Goal: Complete application form

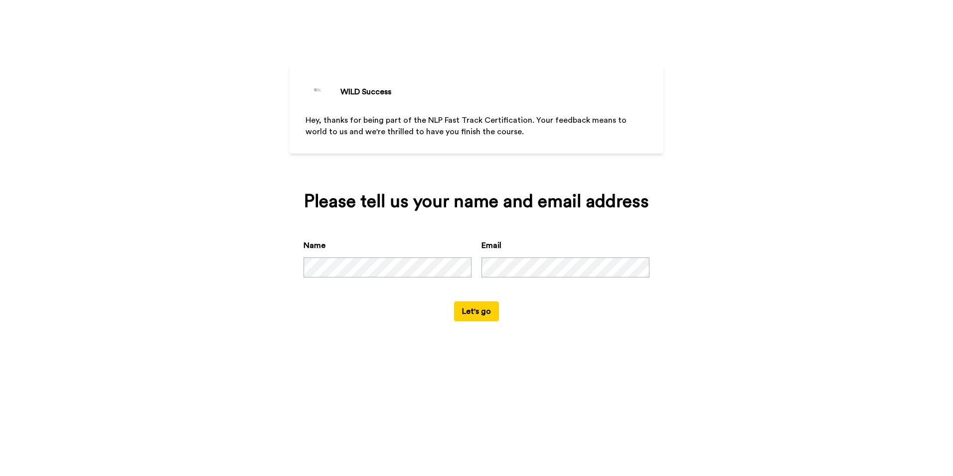
click at [484, 314] on button "Let's go" at bounding box center [476, 311] width 45 height 20
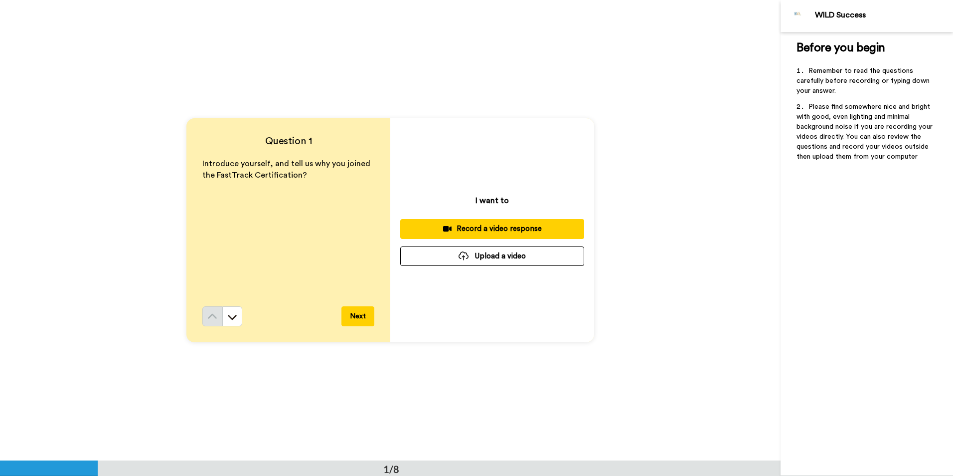
click at [512, 224] on div "Record a video response" at bounding box center [492, 228] width 168 height 10
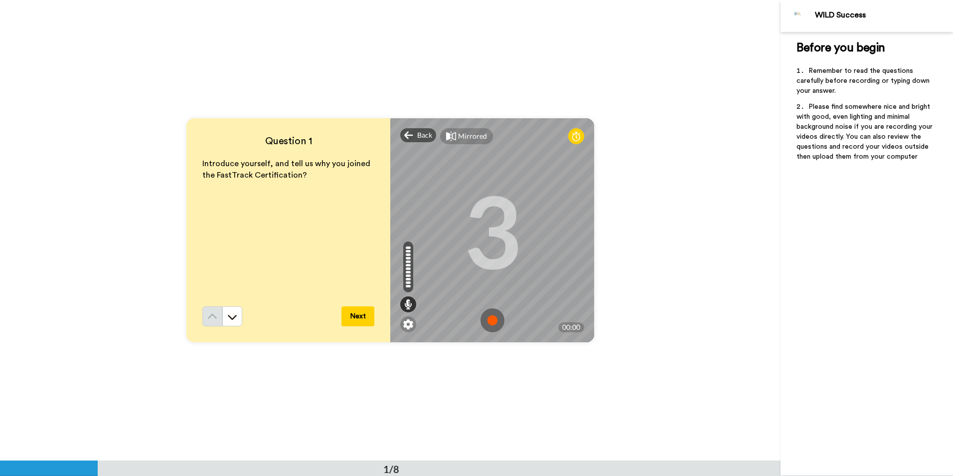
click at [489, 318] on img at bounding box center [493, 320] width 24 height 24
click at [491, 317] on img at bounding box center [493, 320] width 24 height 24
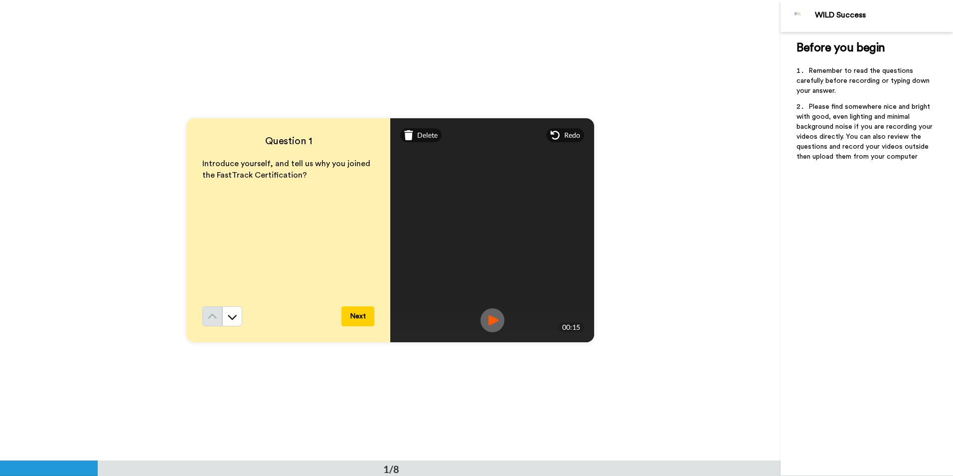
click at [349, 314] on button "Next" at bounding box center [358, 316] width 33 height 20
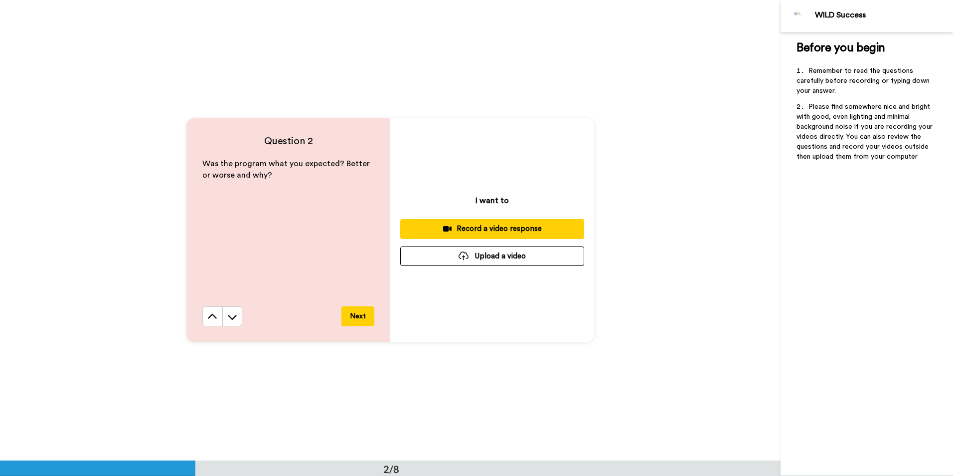
scroll to position [461, 0]
click at [500, 229] on div "Record a video response" at bounding box center [492, 228] width 168 height 10
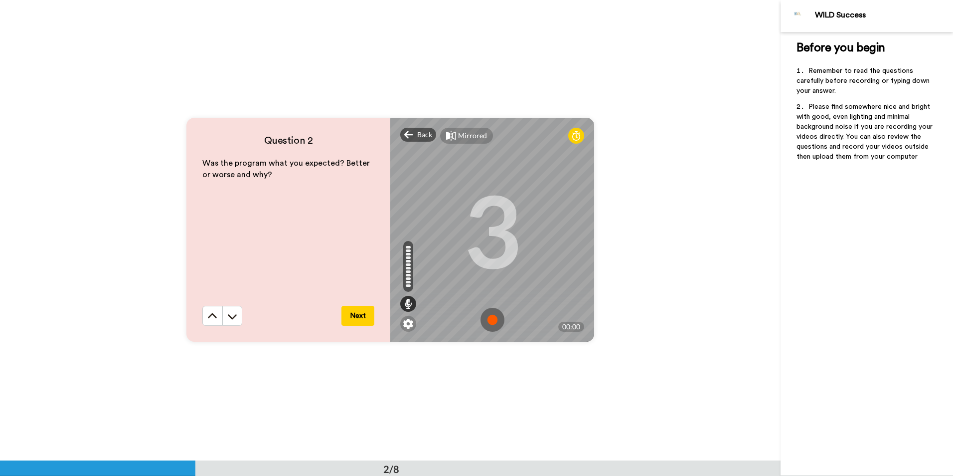
click at [491, 318] on img at bounding box center [493, 320] width 24 height 24
click at [488, 319] on img at bounding box center [493, 320] width 24 height 24
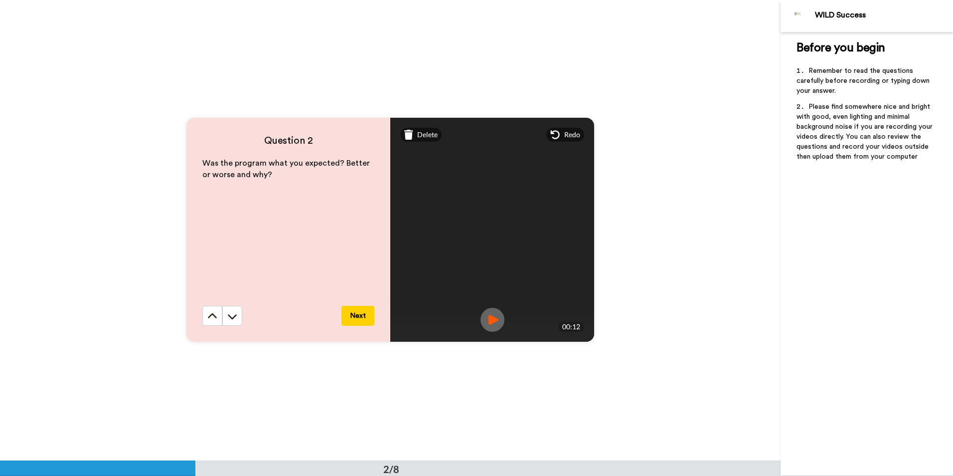
click at [355, 315] on button "Next" at bounding box center [358, 316] width 33 height 20
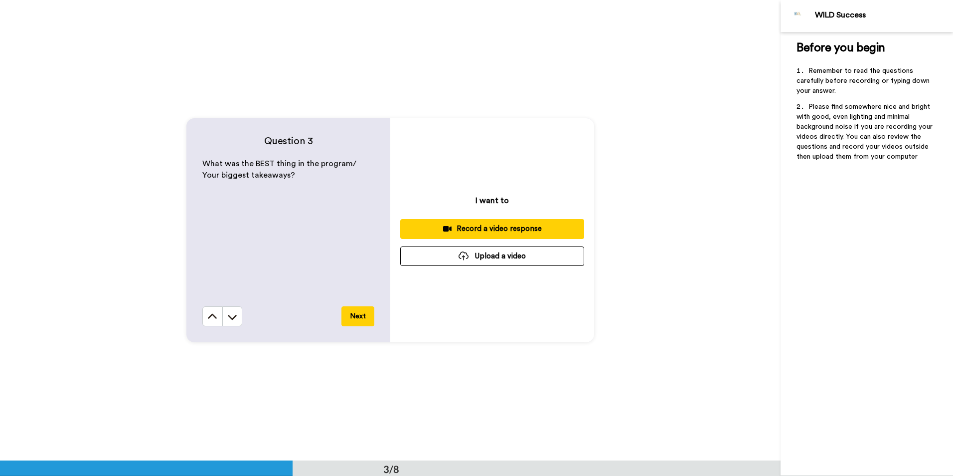
scroll to position [921, 0]
click at [497, 227] on div "Record a video response" at bounding box center [492, 228] width 168 height 10
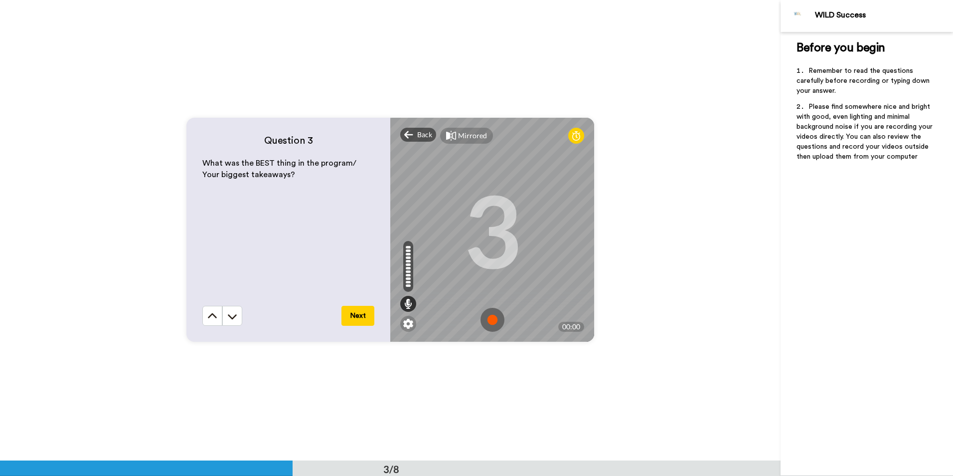
click at [491, 319] on img at bounding box center [493, 320] width 24 height 24
click at [486, 320] on img at bounding box center [493, 320] width 24 height 24
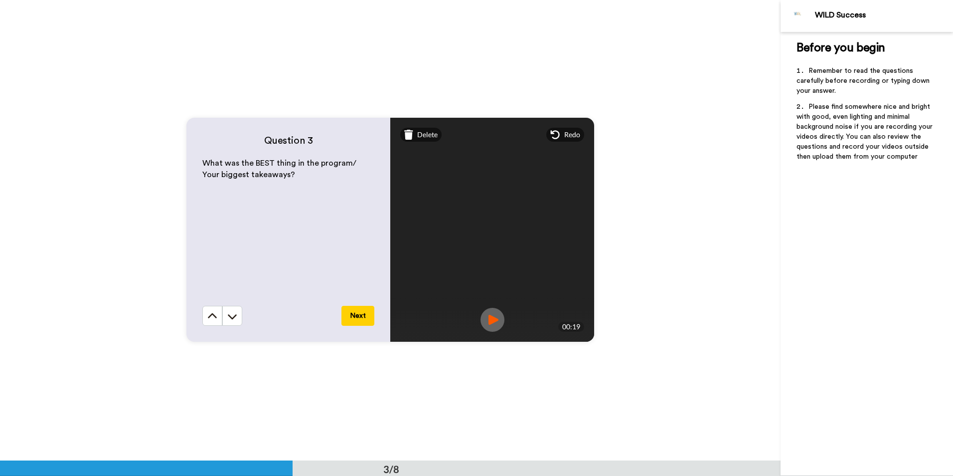
click at [352, 316] on button "Next" at bounding box center [358, 316] width 33 height 20
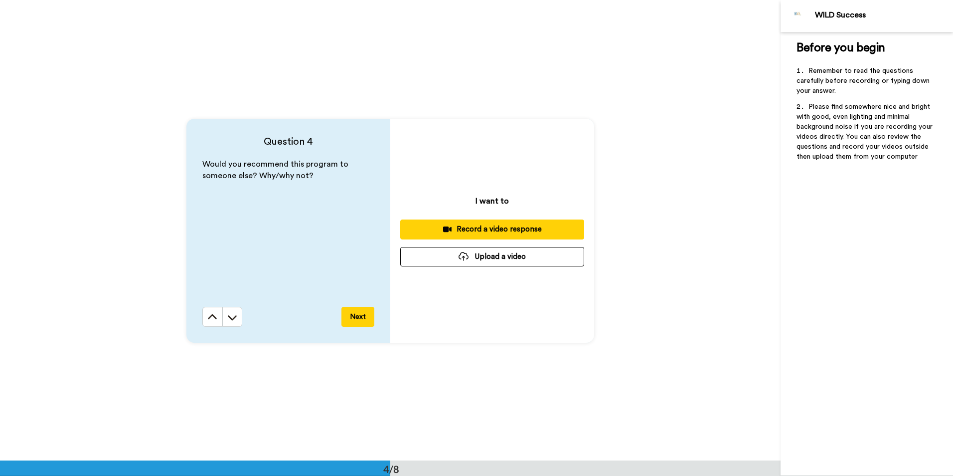
scroll to position [1381, 0]
click at [492, 225] on div "Record a video response" at bounding box center [492, 228] width 168 height 10
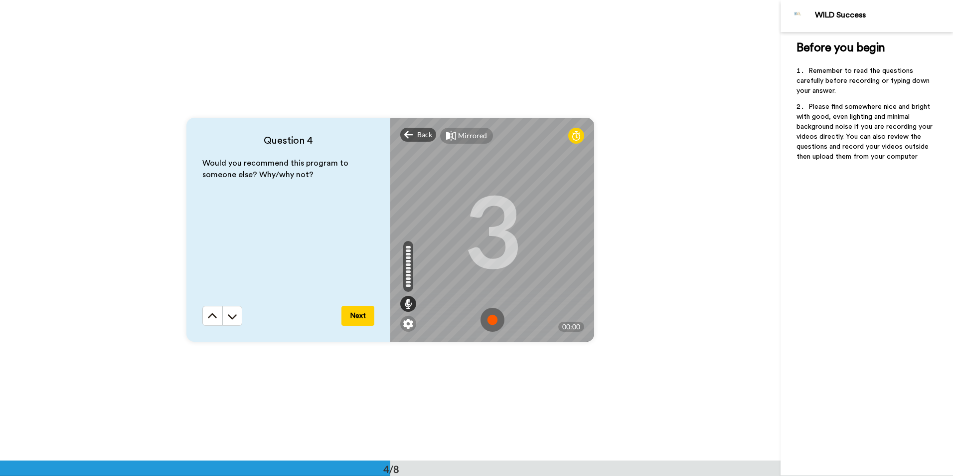
click at [486, 318] on img at bounding box center [493, 320] width 24 height 24
click at [489, 318] on img at bounding box center [493, 320] width 24 height 24
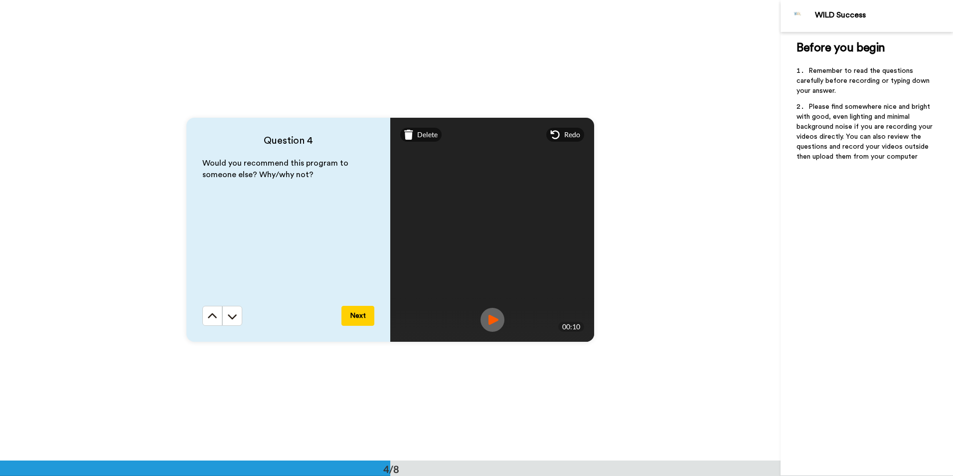
click at [356, 318] on button "Next" at bounding box center [358, 316] width 33 height 20
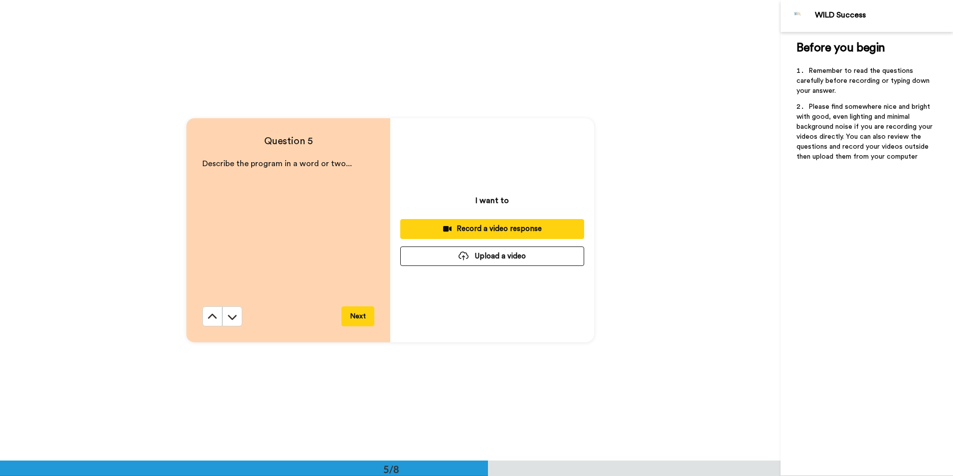
scroll to position [1841, 0]
click at [491, 226] on div "Record a video response" at bounding box center [492, 228] width 168 height 10
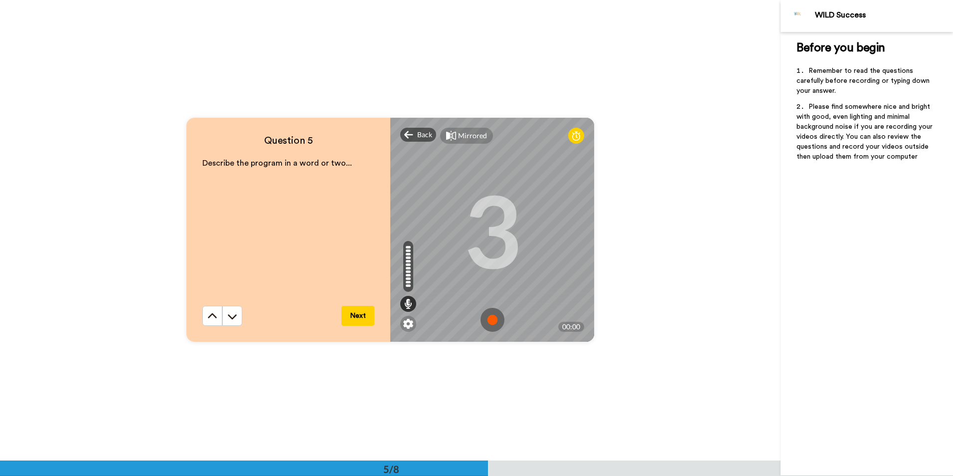
click at [489, 313] on img at bounding box center [493, 320] width 24 height 24
click at [358, 317] on button "Next" at bounding box center [358, 316] width 33 height 20
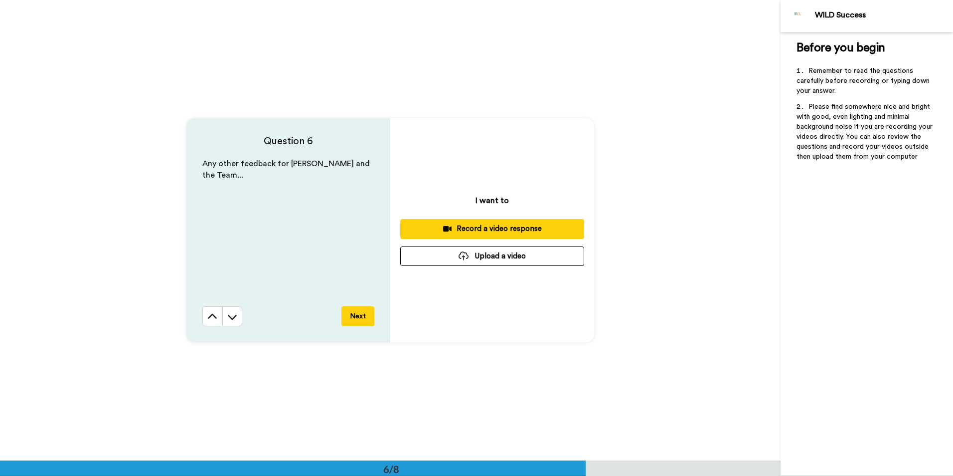
scroll to position [2301, 0]
click at [471, 226] on div "Record a video response" at bounding box center [492, 228] width 168 height 10
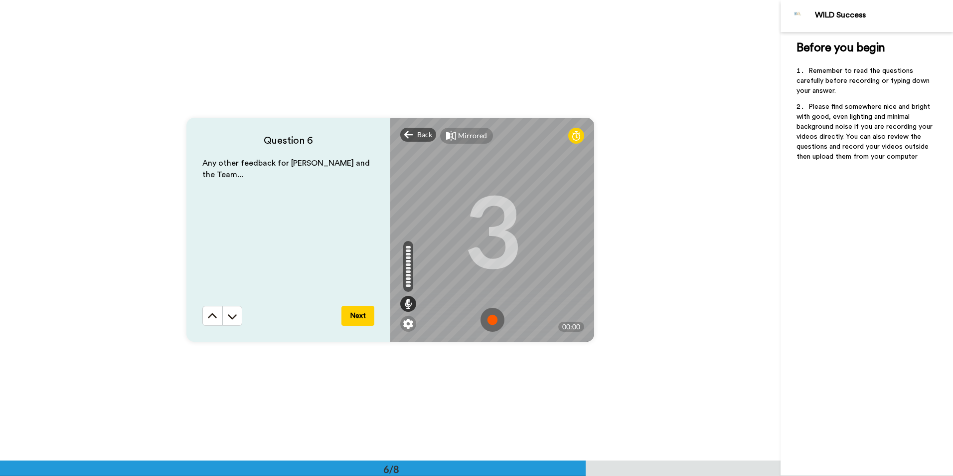
click at [495, 319] on img at bounding box center [493, 320] width 24 height 24
click at [492, 318] on img at bounding box center [493, 320] width 24 height 24
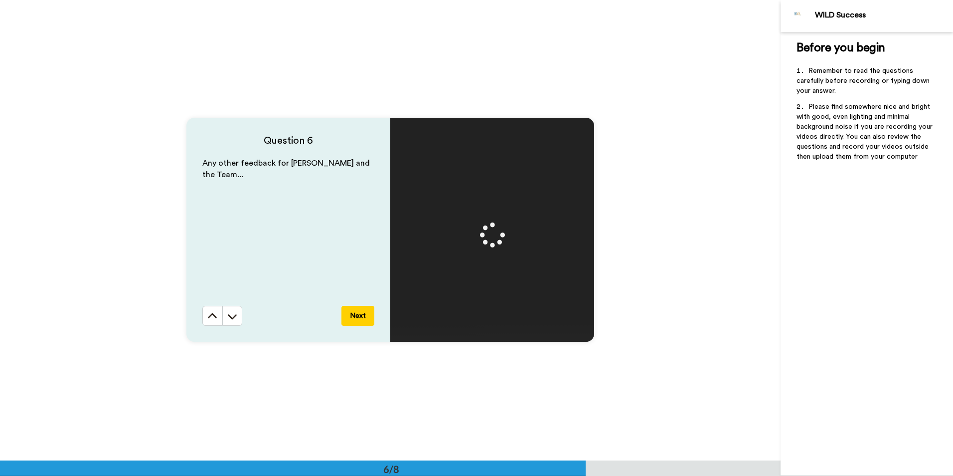
click at [357, 317] on button "Next" at bounding box center [358, 316] width 33 height 20
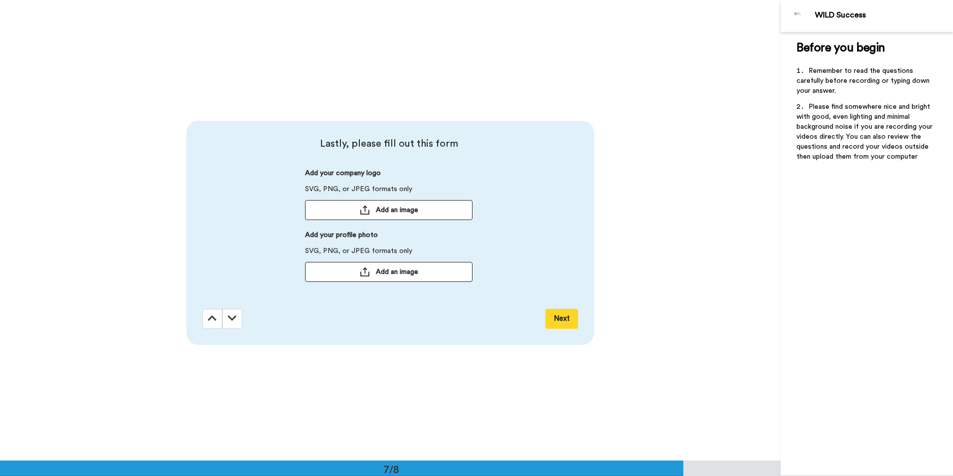
scroll to position [2761, 0]
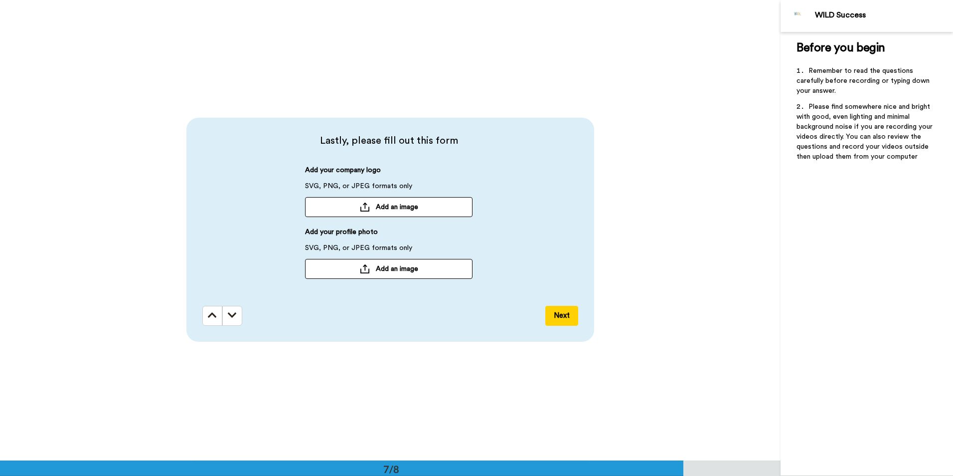
click at [407, 269] on span "Add an image" at bounding box center [397, 269] width 42 height 10
click at [558, 316] on button "Next" at bounding box center [561, 316] width 33 height 20
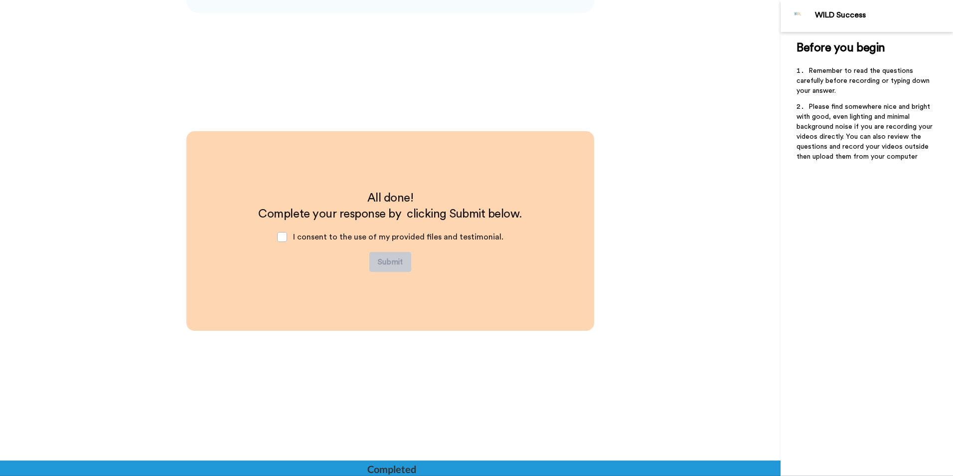
scroll to position [3091, 0]
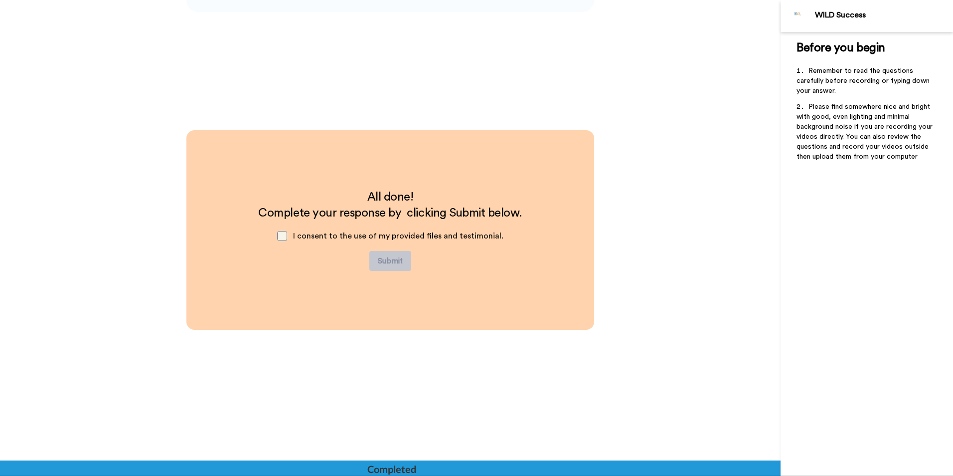
click at [286, 237] on span at bounding box center [282, 236] width 10 height 10
click at [390, 260] on button "Submit" at bounding box center [390, 261] width 42 height 20
